Goal: Task Accomplishment & Management: Use online tool/utility

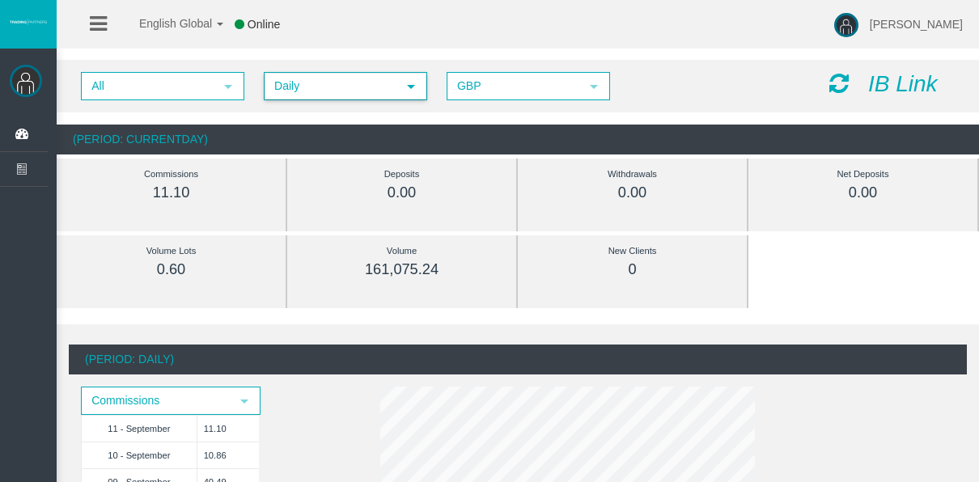
scroll to position [81, 0]
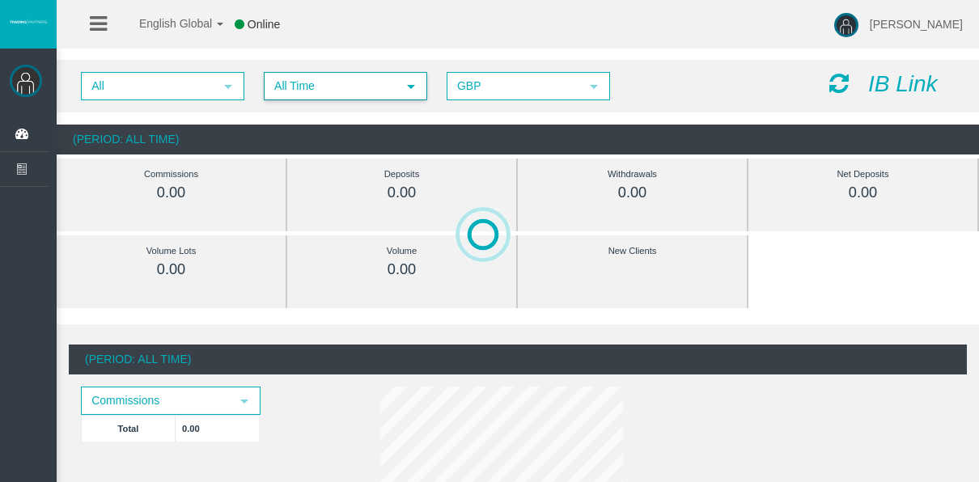
click at [333, 89] on span "All Time" at bounding box center [330, 86] width 131 height 25
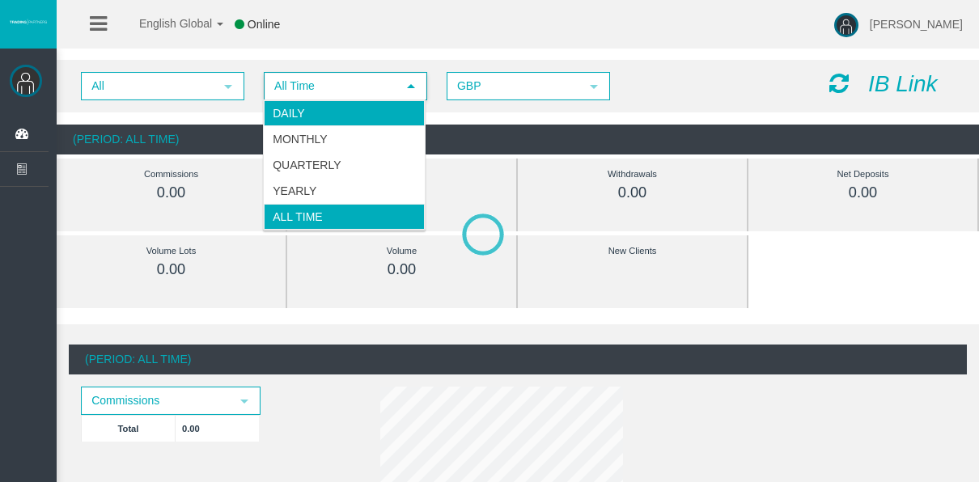
click at [328, 111] on li "Daily" at bounding box center [344, 113] width 161 height 26
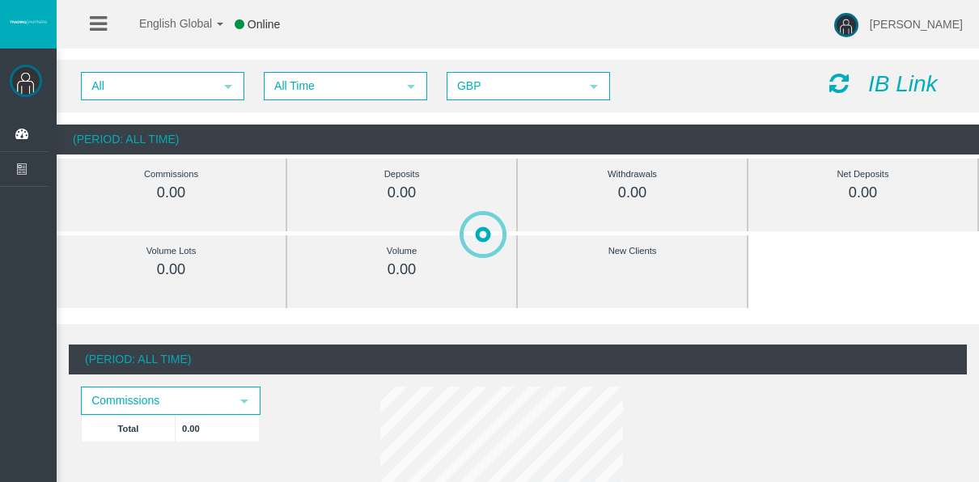
click at [321, 100] on div "All select All Time select 5 GBP select GBP IB Link" at bounding box center [518, 86] width 923 height 53
click at [316, 93] on span "All Time" at bounding box center [330, 86] width 131 height 25
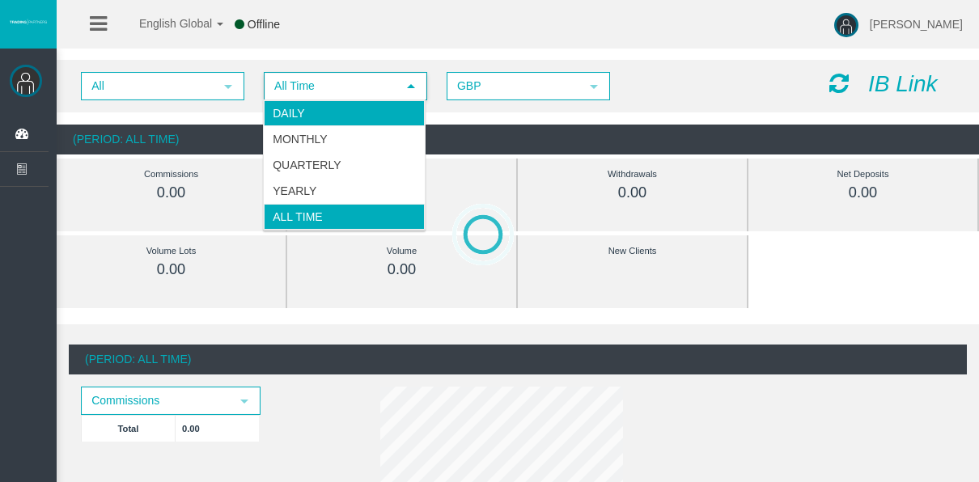
click at [316, 115] on li "Daily" at bounding box center [344, 113] width 161 height 26
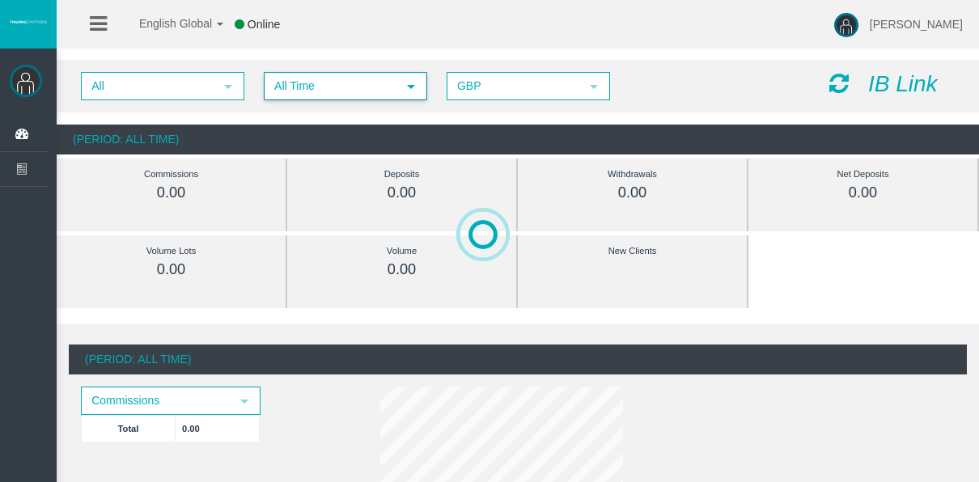
click at [338, 91] on span "All Time" at bounding box center [330, 86] width 131 height 25
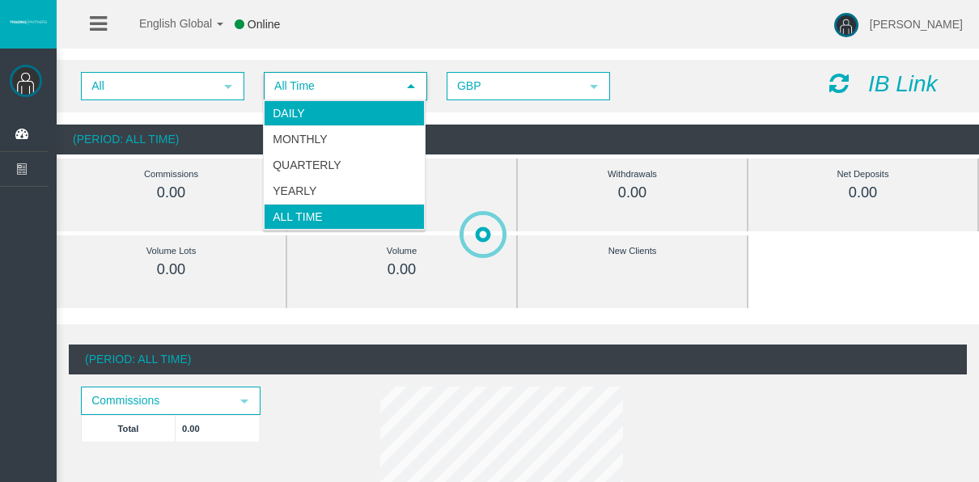
click at [316, 115] on li "Daily" at bounding box center [344, 113] width 161 height 26
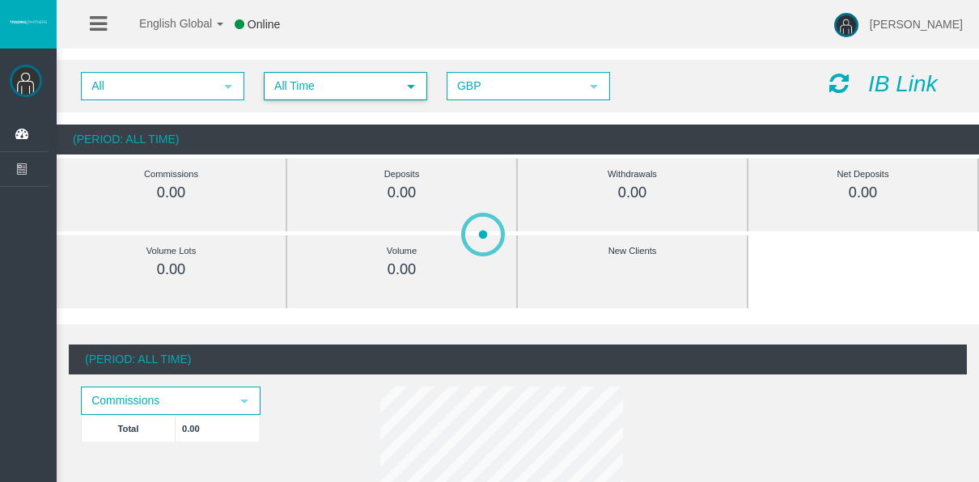
click at [376, 95] on span "All Time" at bounding box center [330, 86] width 131 height 25
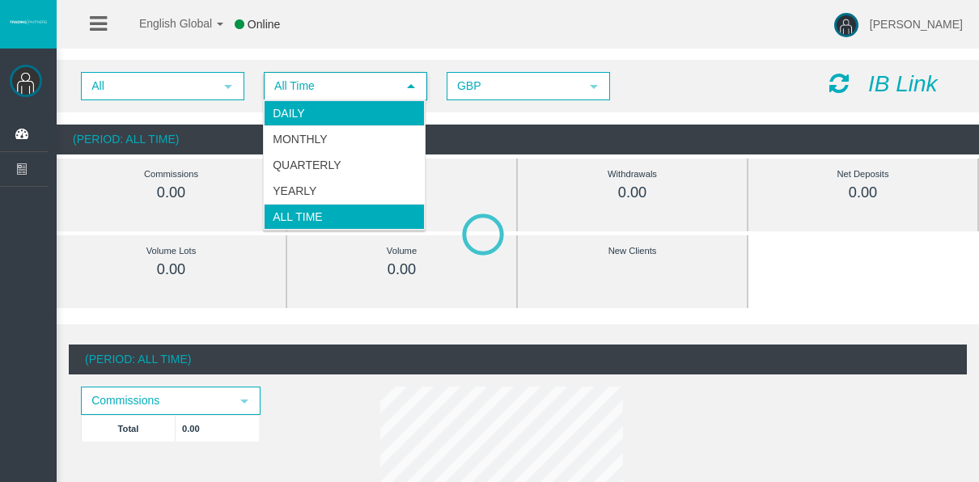
click at [365, 108] on li "Daily" at bounding box center [344, 113] width 161 height 26
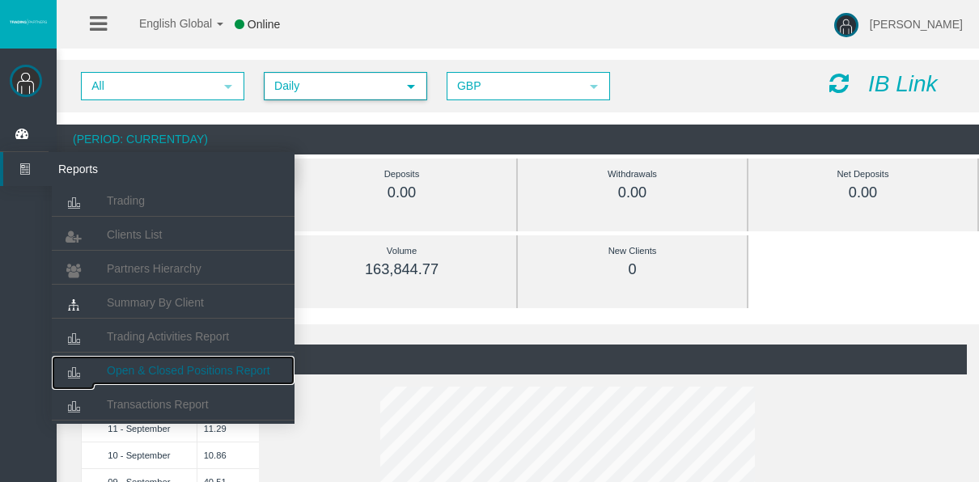
click at [150, 373] on span "Open & Closed Positions Report" at bounding box center [189, 370] width 164 height 13
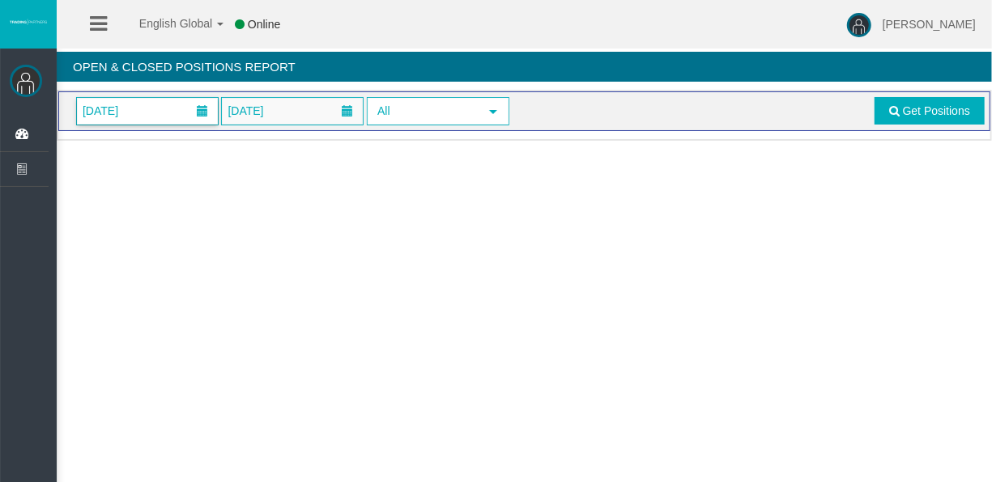
click at [147, 104] on span "[DATE]" at bounding box center [147, 111] width 141 height 27
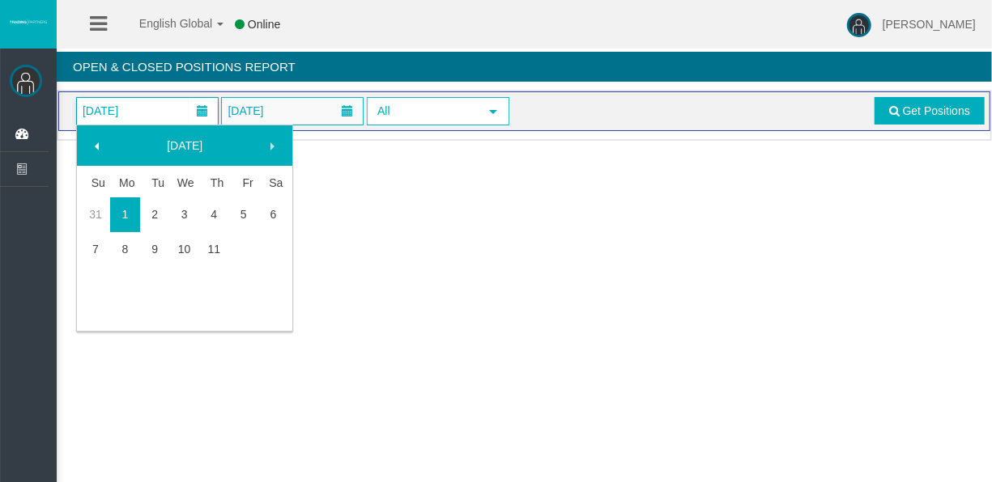
click at [226, 236] on link "11" at bounding box center [214, 249] width 30 height 29
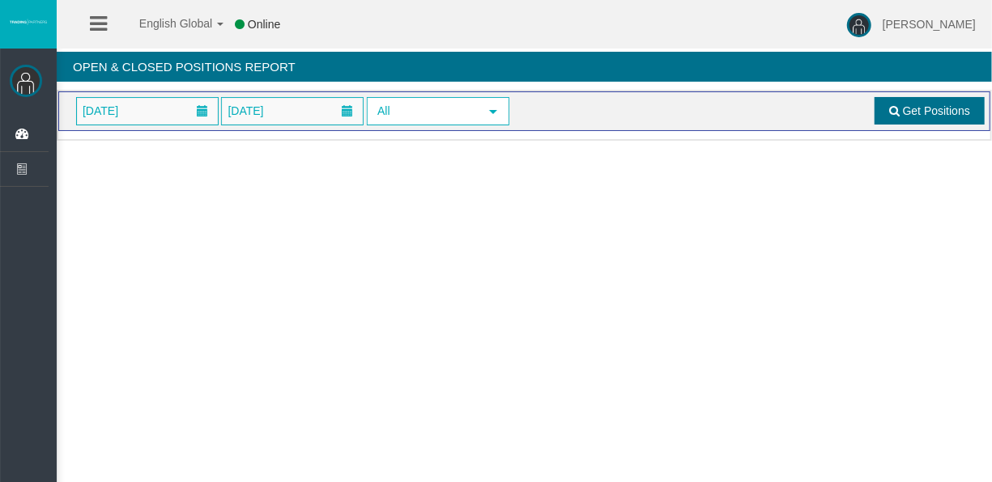
click at [911, 99] on link "Get Positions" at bounding box center [929, 111] width 110 height 28
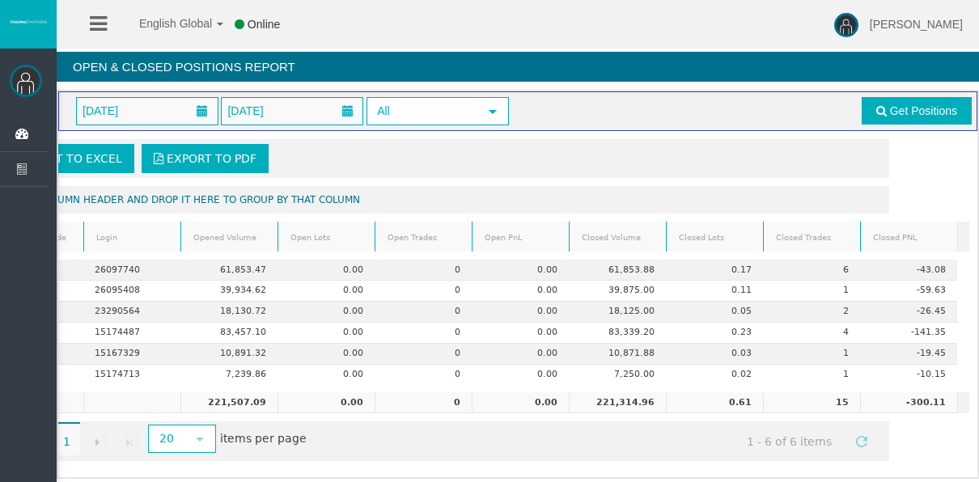
scroll to position [0, 90]
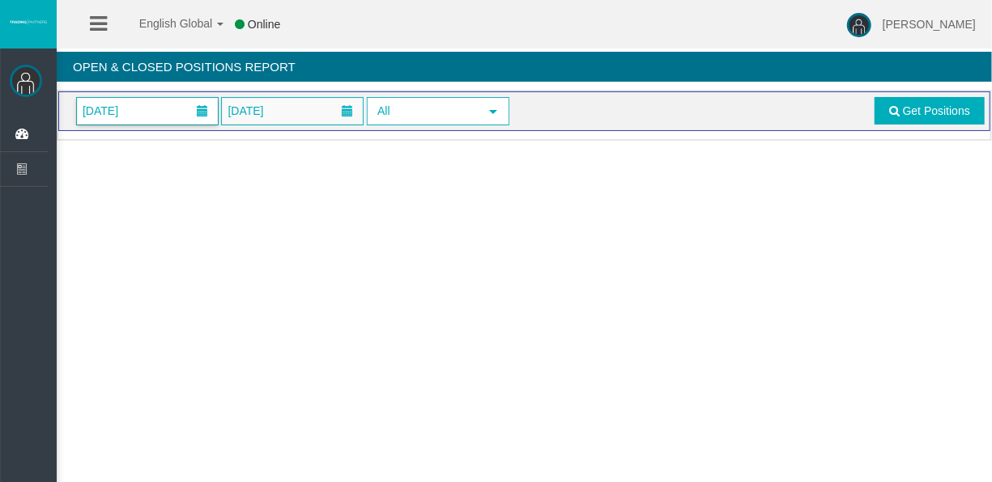
click at [116, 121] on span "[DATE]" at bounding box center [147, 111] width 141 height 27
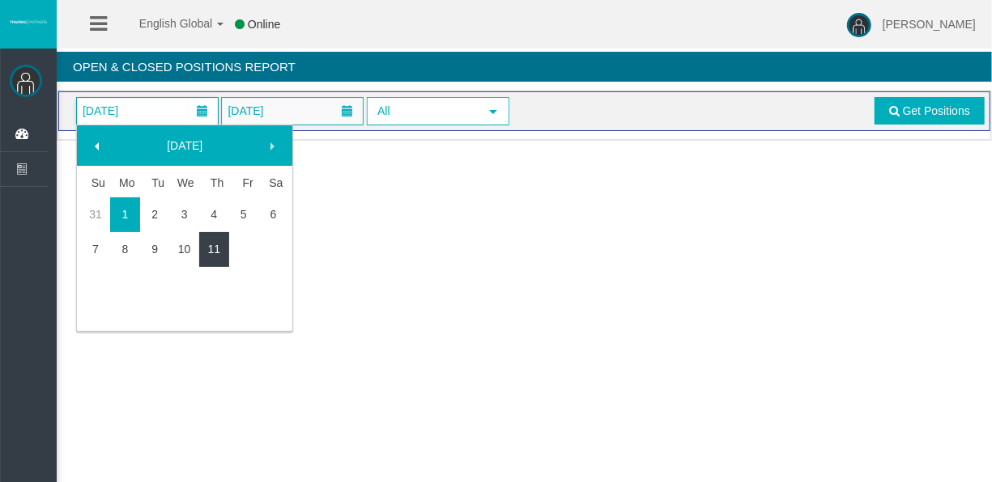
click at [223, 240] on link "11" at bounding box center [214, 249] width 30 height 29
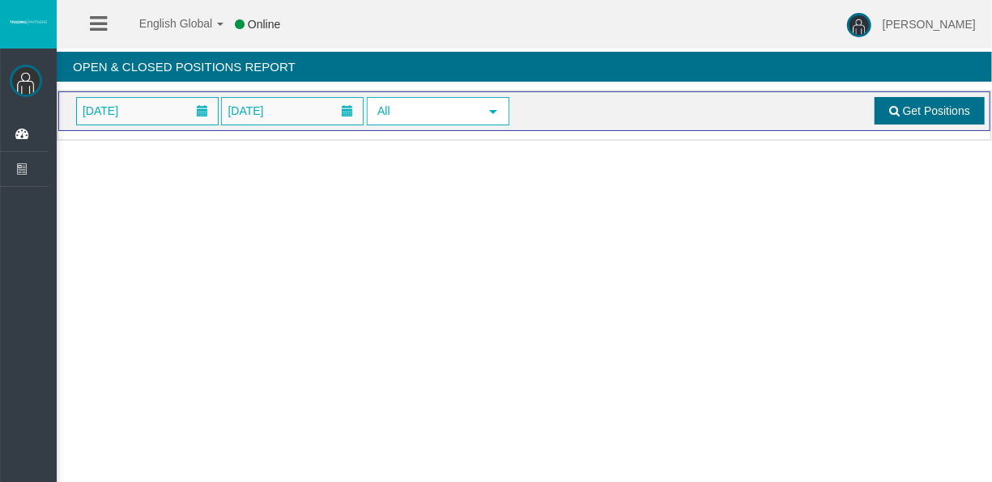
click at [898, 107] on span at bounding box center [894, 110] width 11 height 11
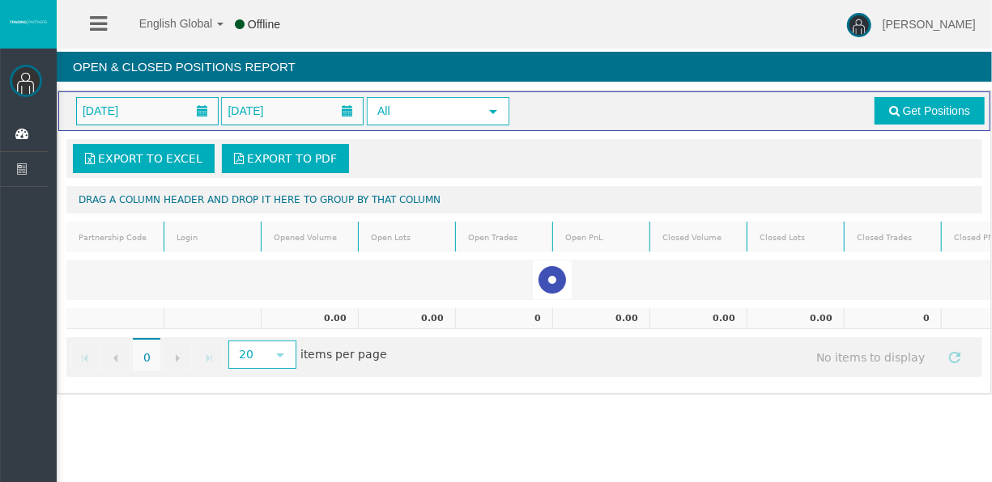
drag, startPoint x: 716, startPoint y: 376, endPoint x: 805, endPoint y: 382, distance: 89.3
click at [805, 382] on div "Export to Excel Export to PDF Drag a column header and drop it here to group by…" at bounding box center [524, 258] width 932 height 254
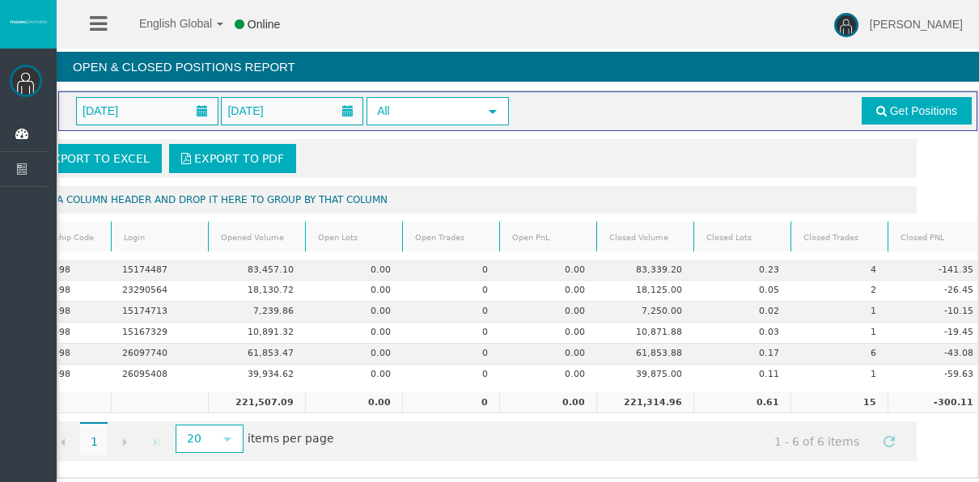
scroll to position [15, 0]
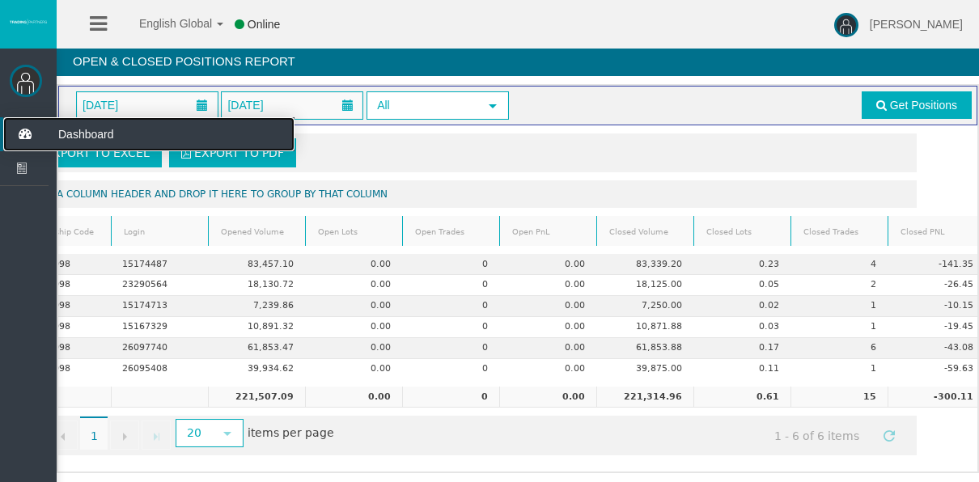
click at [19, 135] on icon at bounding box center [24, 134] width 43 height 34
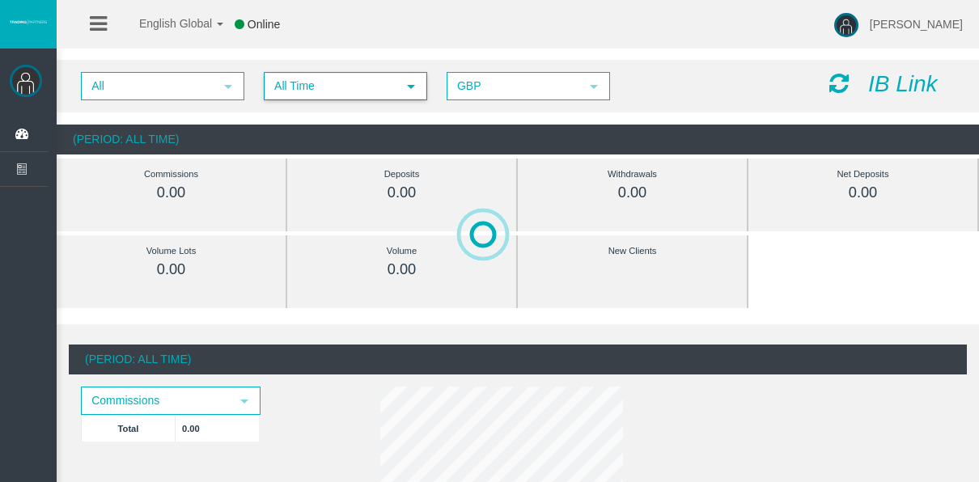
click at [329, 78] on span "All Time" at bounding box center [330, 86] width 131 height 25
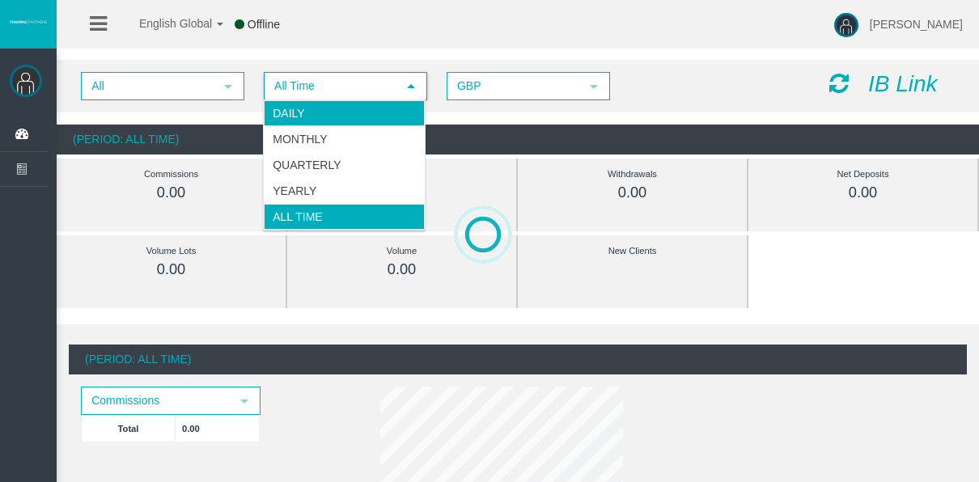
click at [336, 100] on li "Daily" at bounding box center [344, 113] width 161 height 26
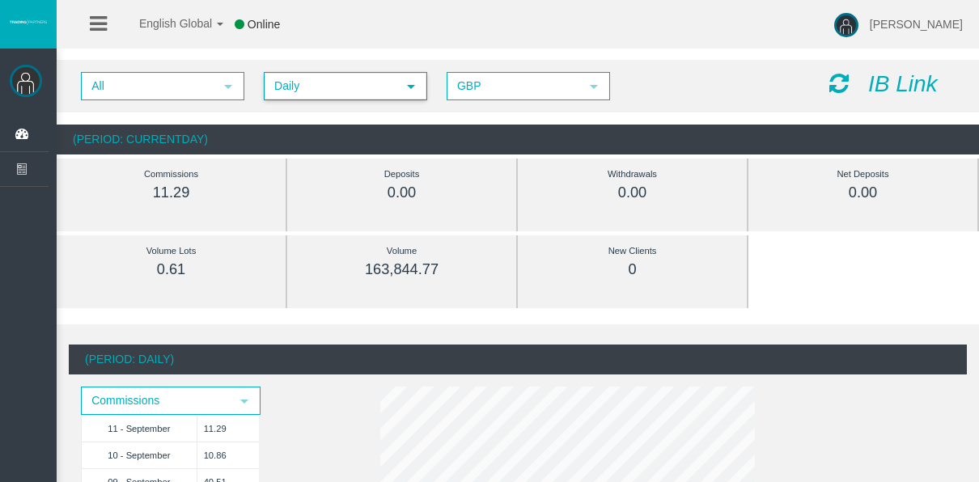
click at [321, 89] on span "Daily" at bounding box center [330, 86] width 131 height 25
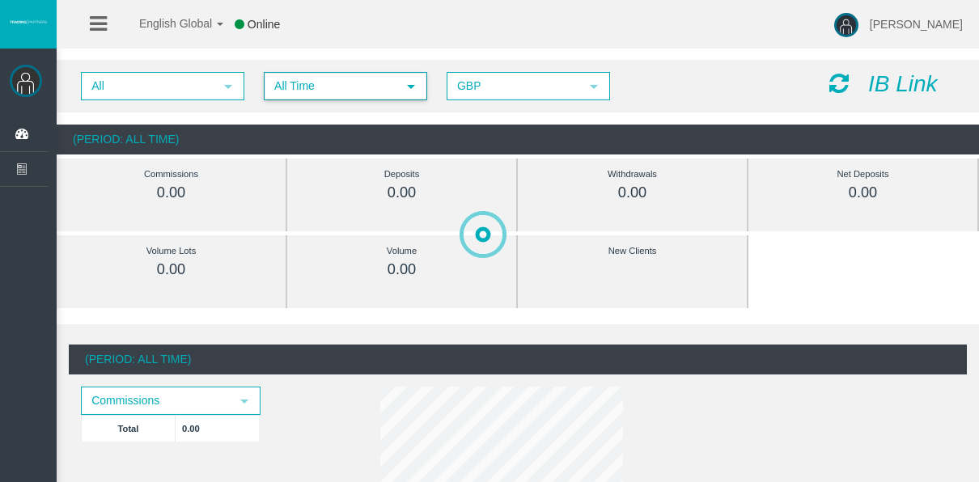
click at [313, 96] on span "All Time" at bounding box center [330, 86] width 131 height 25
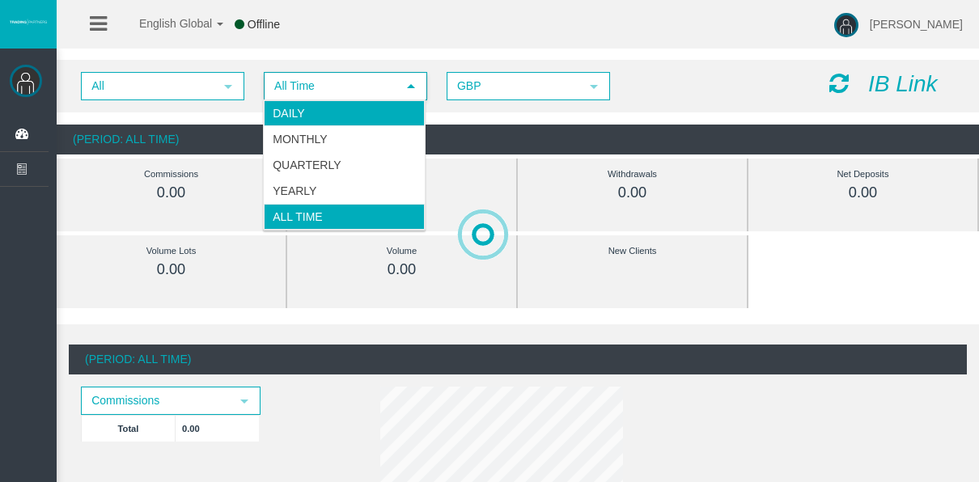
click at [312, 110] on li "Daily" at bounding box center [344, 113] width 161 height 26
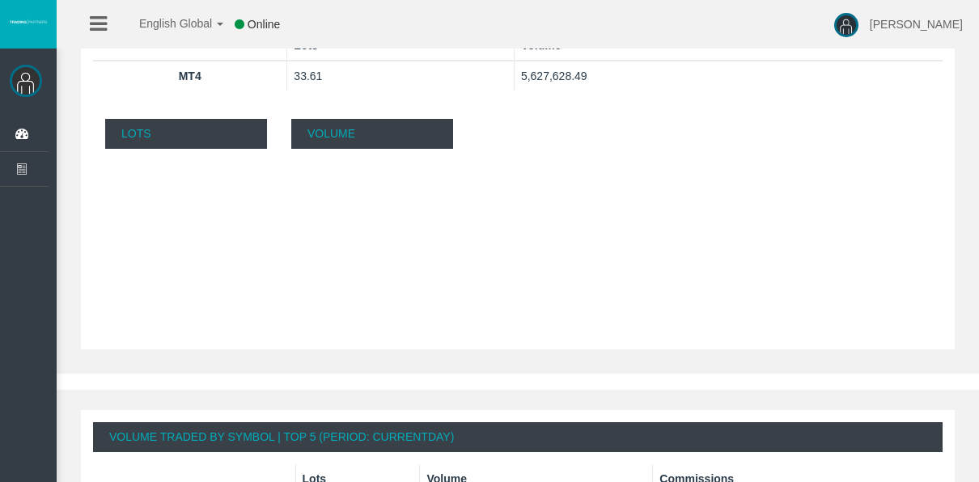
scroll to position [809, 0]
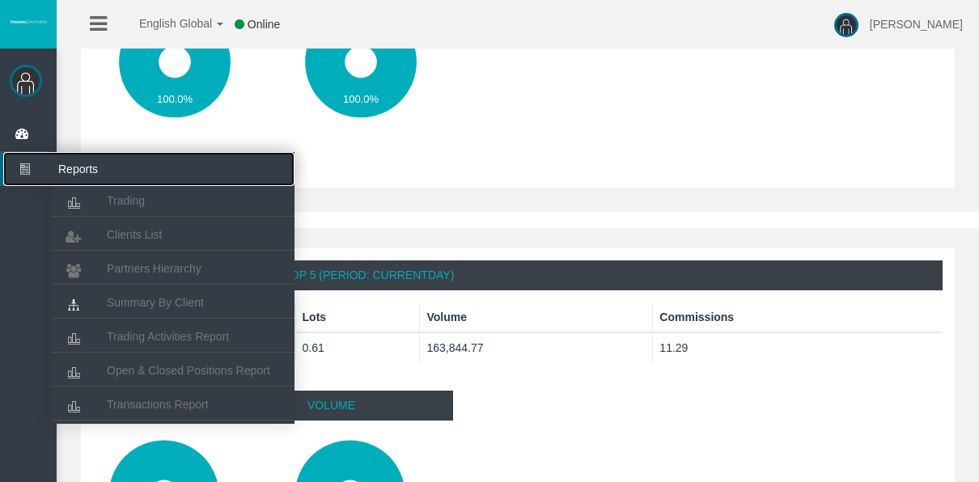
click at [29, 164] on icon at bounding box center [24, 169] width 43 height 34
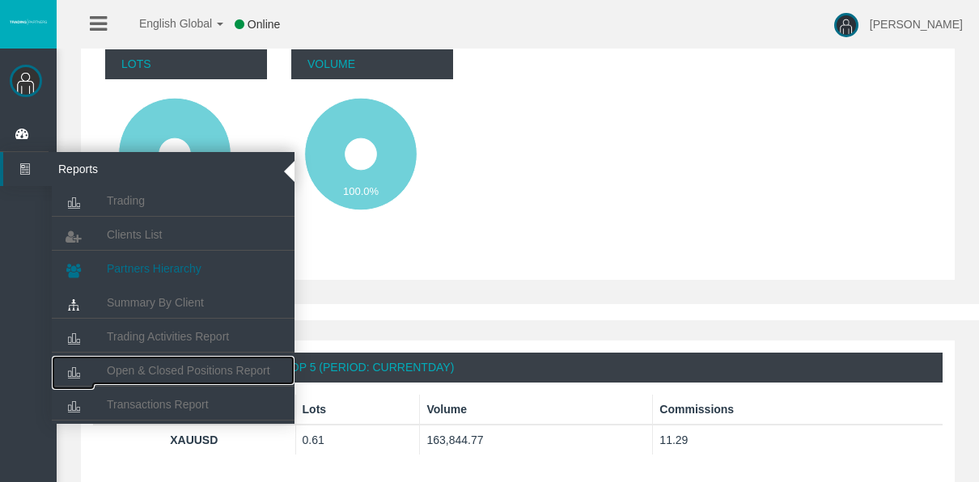
scroll to position [898, 0]
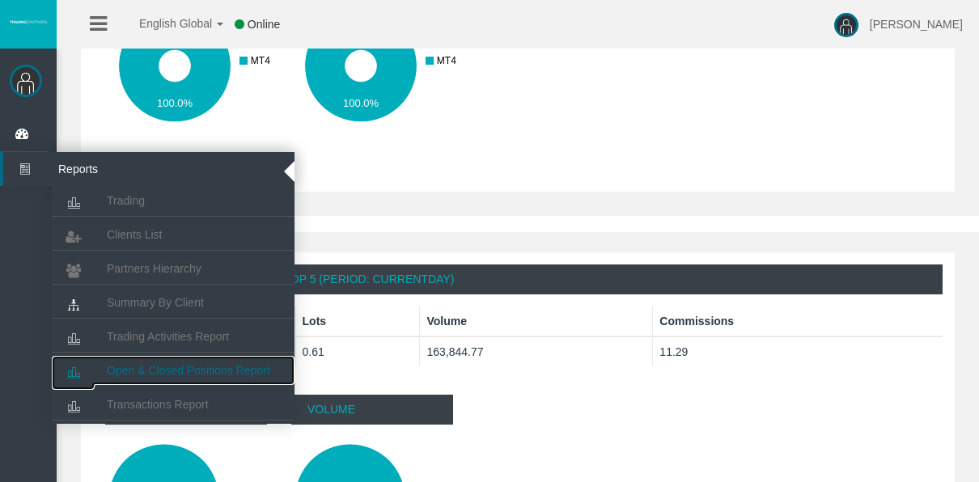
click at [138, 358] on link "Open & Closed Positions Report" at bounding box center [173, 370] width 243 height 29
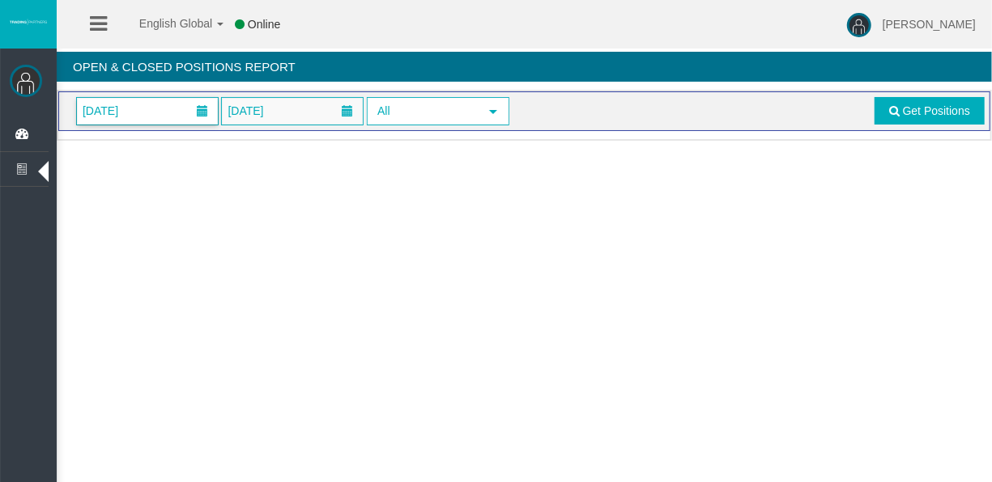
click at [166, 108] on span "[DATE]" at bounding box center [147, 111] width 141 height 27
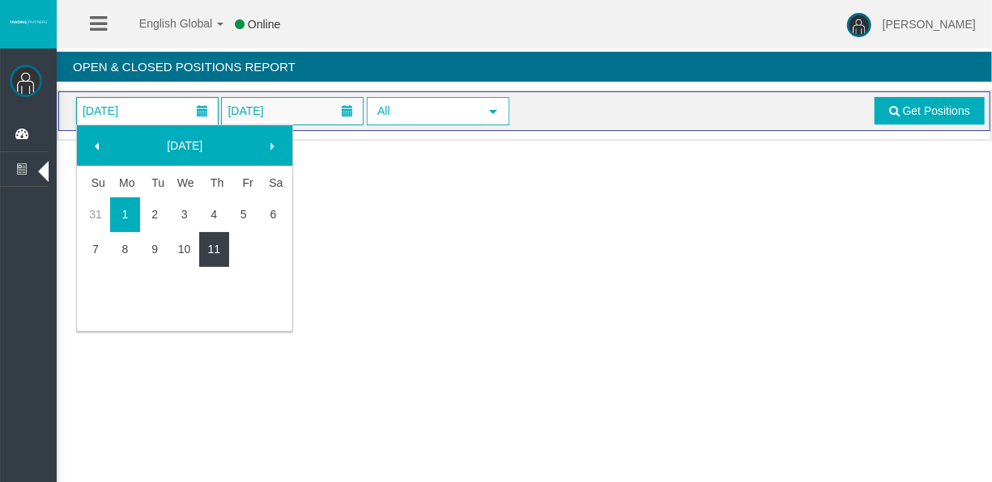
drag, startPoint x: 216, startPoint y: 241, endPoint x: 484, endPoint y: 131, distance: 289.7
click at [218, 241] on link "11" at bounding box center [214, 249] width 30 height 29
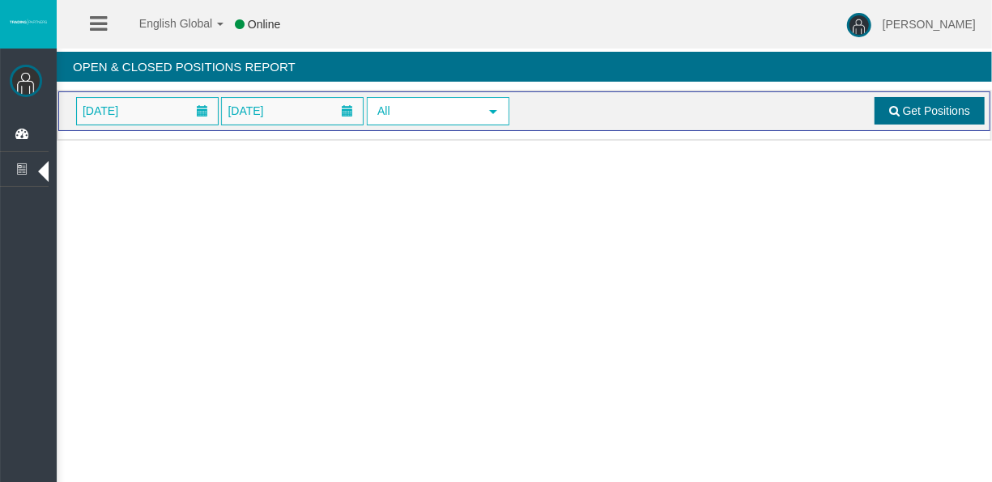
click at [896, 112] on span at bounding box center [894, 110] width 11 height 11
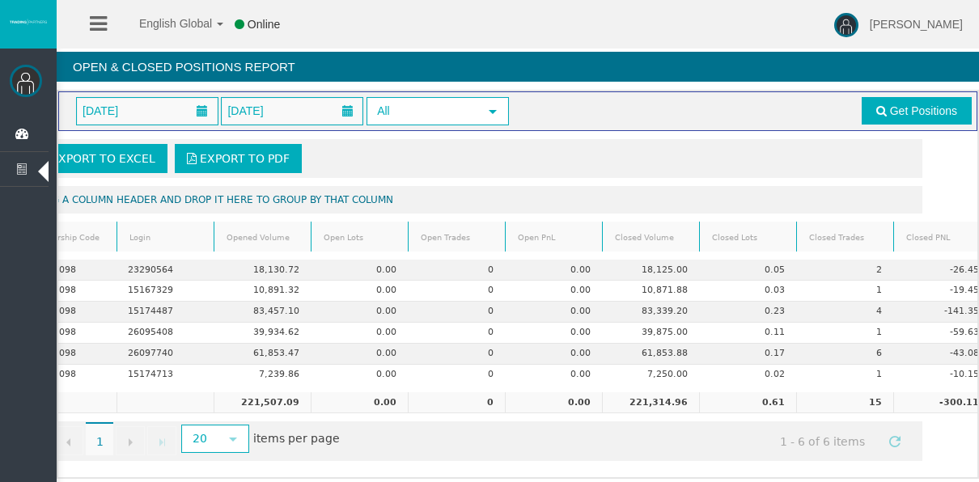
scroll to position [0, 76]
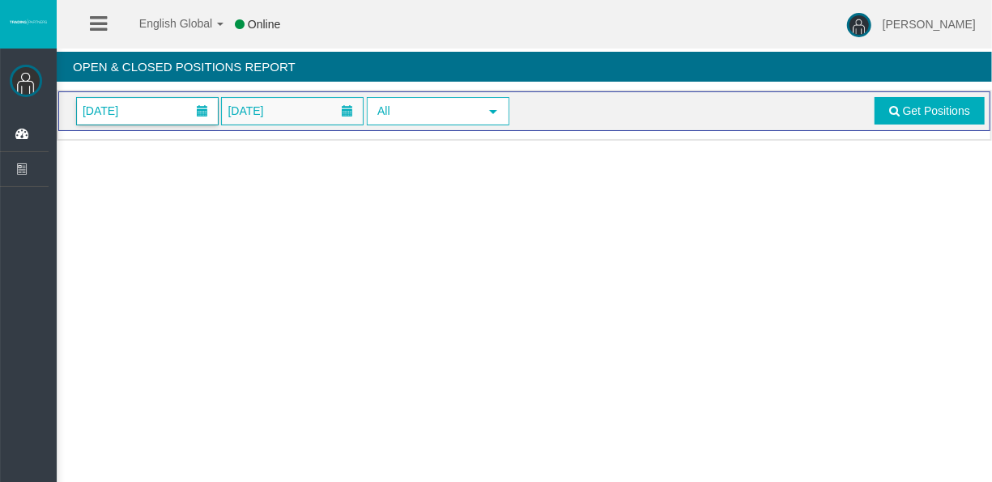
click at [158, 113] on span "[DATE]" at bounding box center [147, 111] width 141 height 27
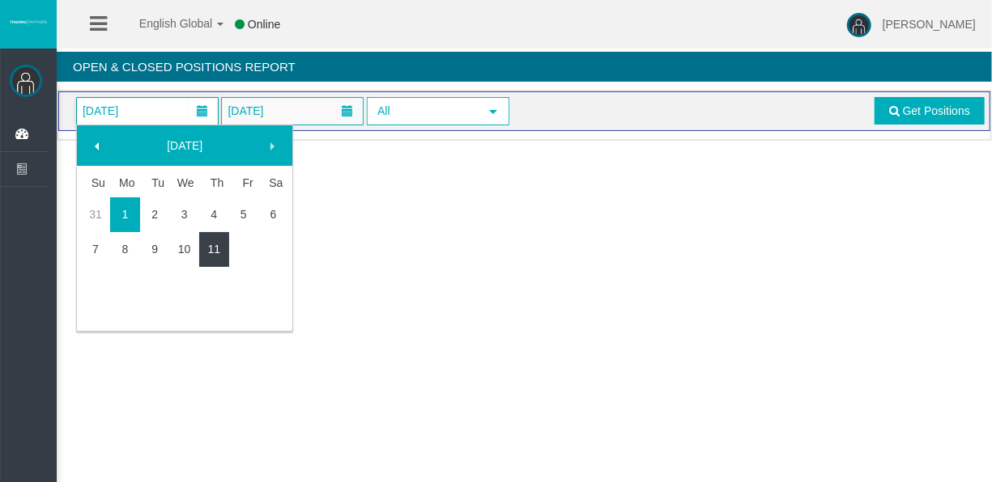
click at [219, 248] on link "11" at bounding box center [214, 249] width 30 height 29
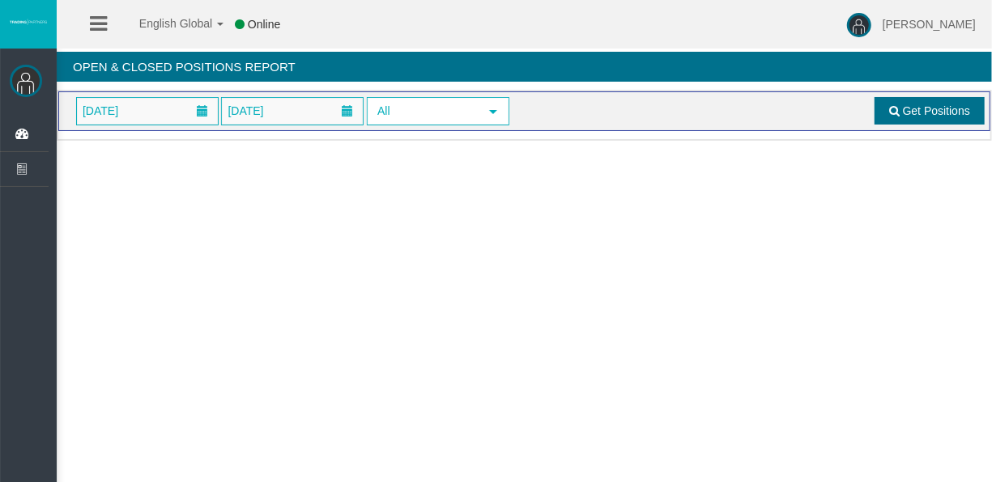
drag, startPoint x: 869, startPoint y: 119, endPoint x: 886, endPoint y: 112, distance: 19.2
click at [872, 118] on div "[DATE] [DATE] All select Get Positions" at bounding box center [524, 111] width 920 height 28
click at [886, 112] on link "Get Positions" at bounding box center [929, 111] width 110 height 28
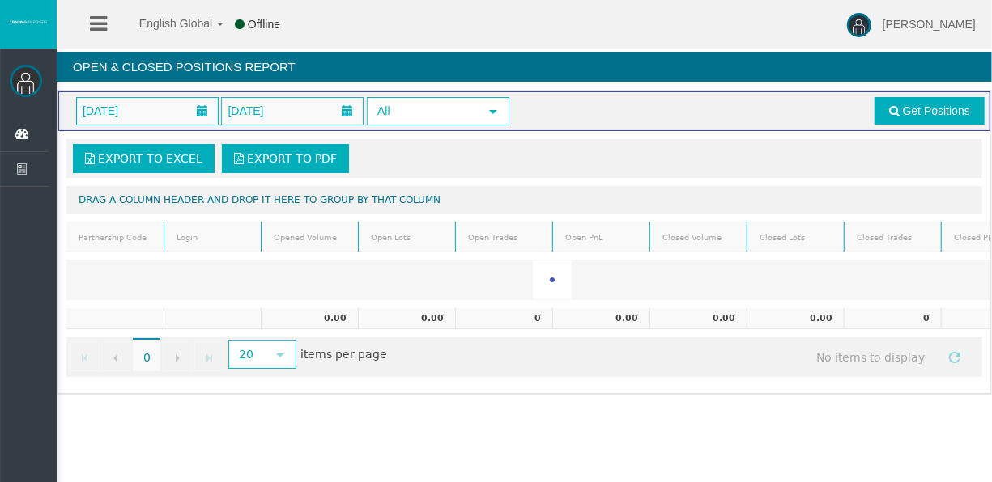
click at [770, 153] on div "Export to Excel Export to PDF" at bounding box center [524, 158] width 906 height 29
click at [770, 152] on div "Export to Excel Export to PDF" at bounding box center [524, 158] width 906 height 29
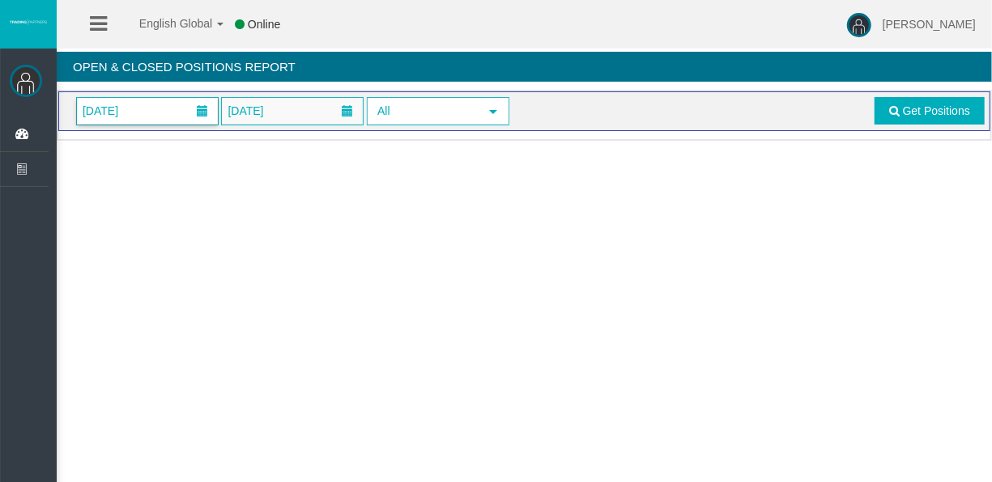
click at [123, 105] on span "01/09/2025" at bounding box center [100, 111] width 45 height 23
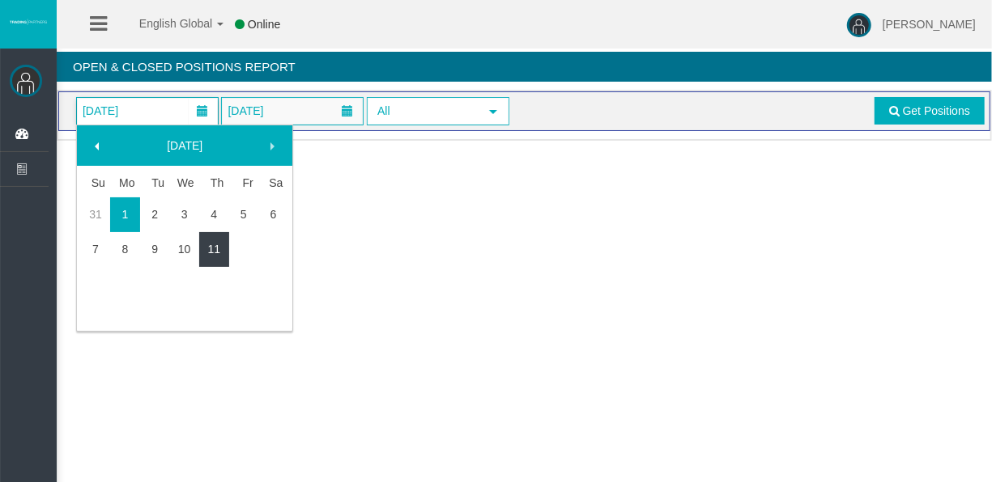
click at [202, 251] on link "11" at bounding box center [214, 249] width 30 height 29
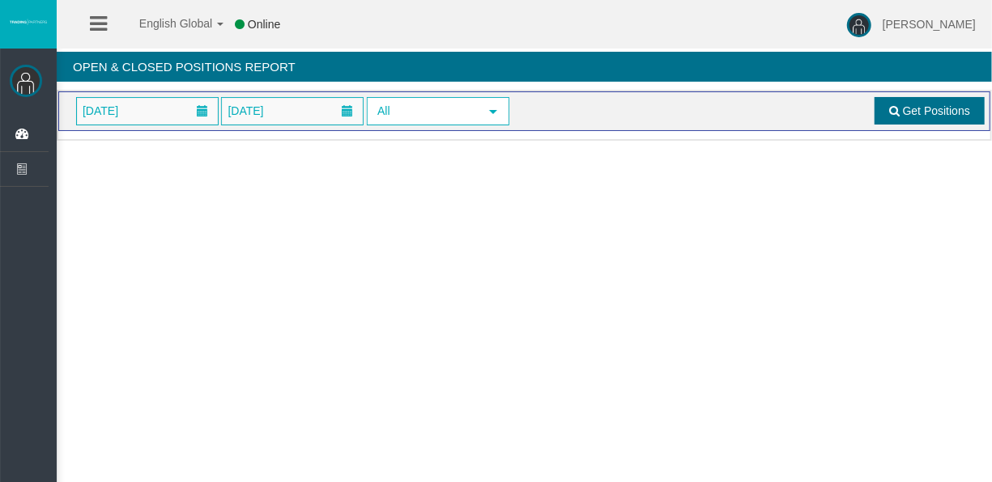
click at [890, 110] on span at bounding box center [894, 110] width 11 height 11
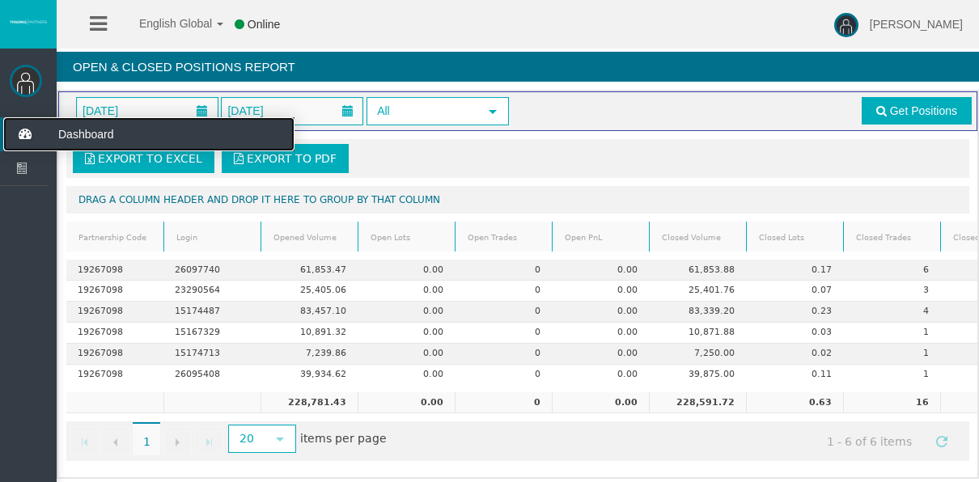
click at [17, 133] on icon at bounding box center [24, 134] width 43 height 34
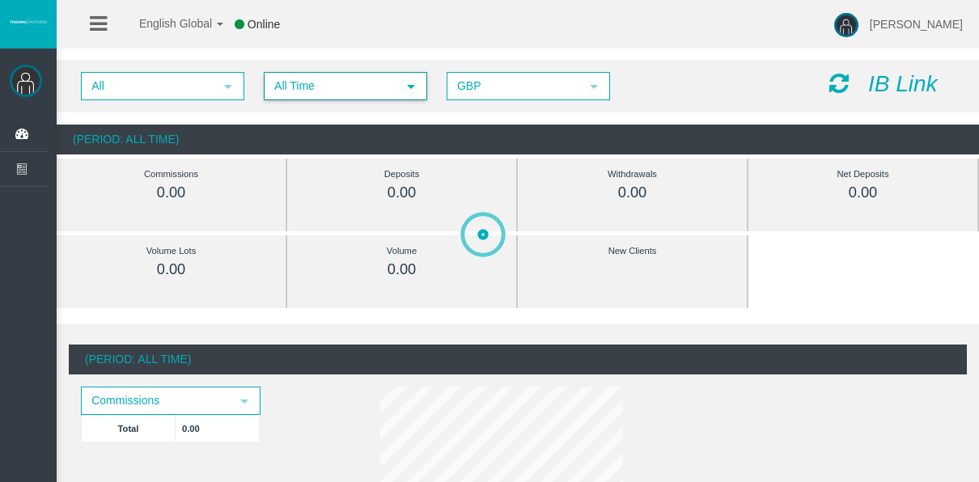
click at [313, 95] on span "All Time" at bounding box center [330, 86] width 131 height 25
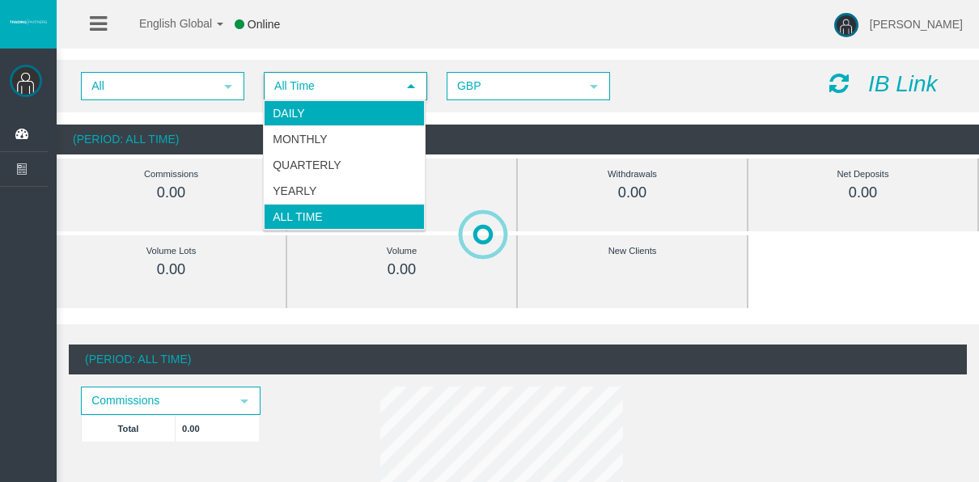
click at [312, 119] on li "Daily" at bounding box center [344, 113] width 161 height 26
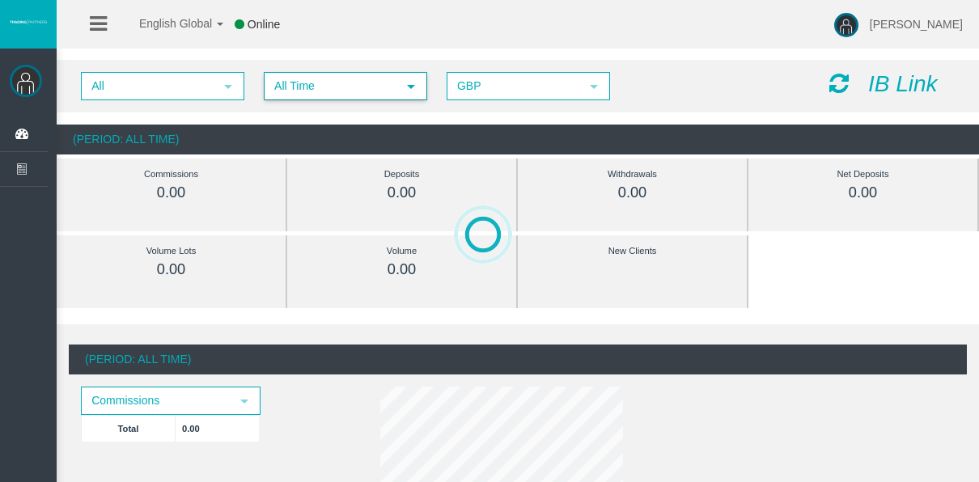
click at [360, 91] on span "All Time" at bounding box center [330, 86] width 131 height 25
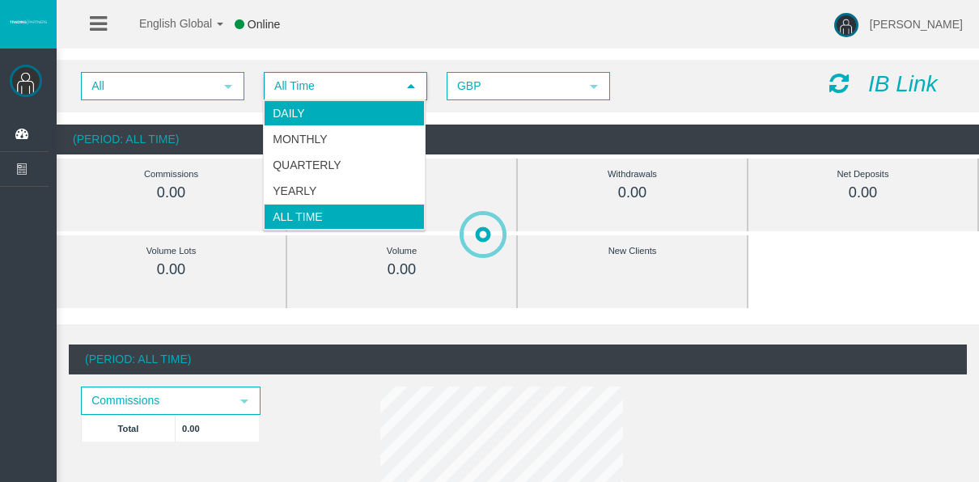
click at [346, 109] on li "Daily" at bounding box center [344, 113] width 161 height 26
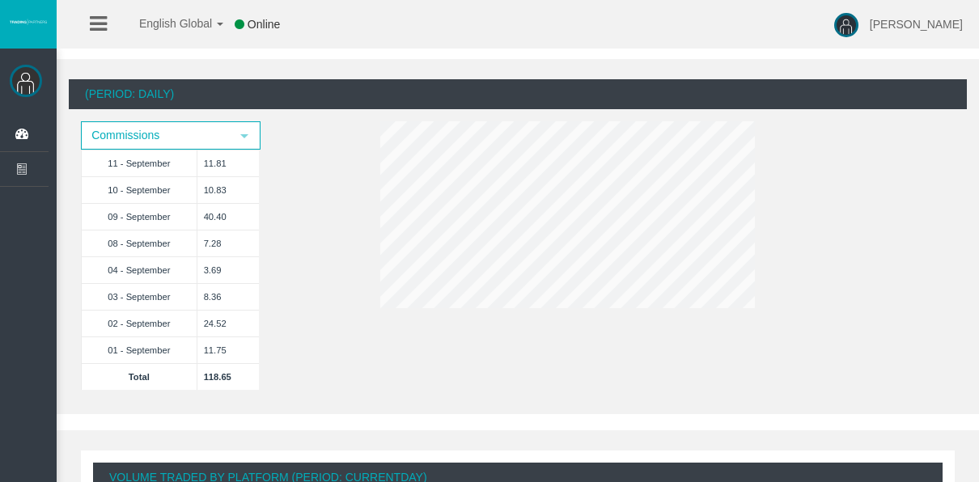
scroll to position [243, 0]
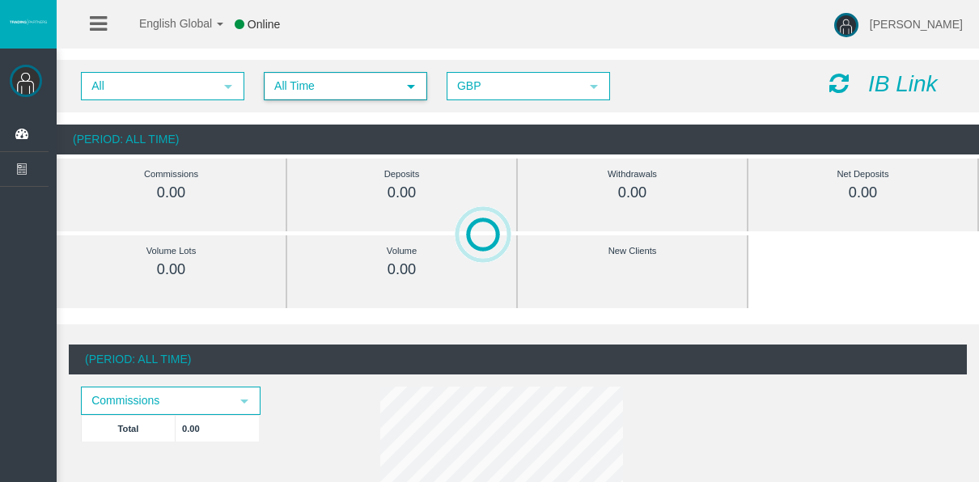
click at [348, 93] on span "All Time" at bounding box center [330, 86] width 131 height 25
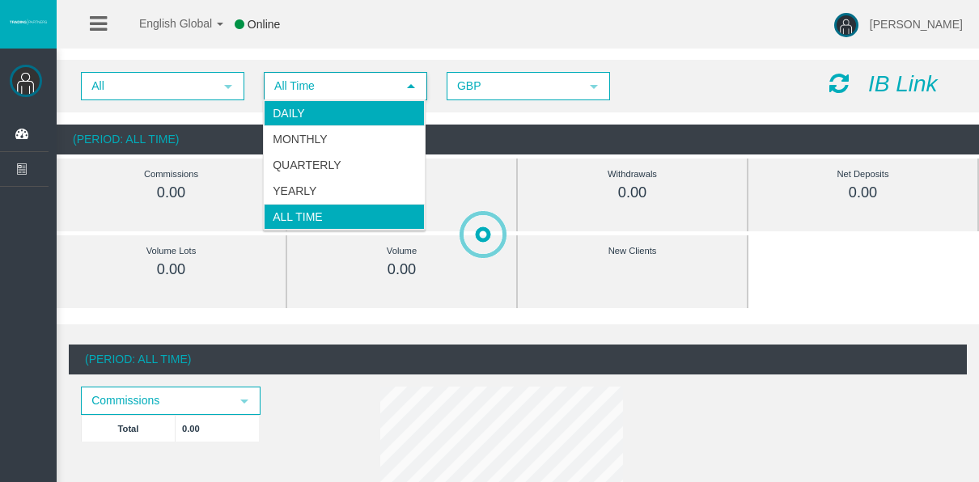
click at [316, 115] on li "Daily" at bounding box center [344, 113] width 161 height 26
